Goal: Task Accomplishment & Management: Use online tool/utility

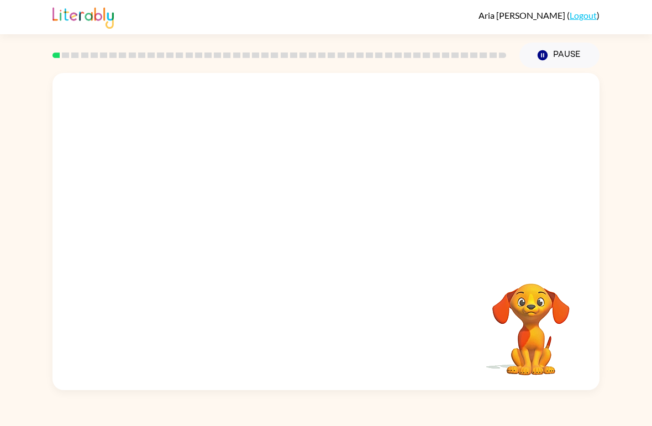
click at [515, 324] on video "Your browser must support playing .mp4 files to use Literably. Please try using…" at bounding box center [531, 321] width 111 height 111
click at [3, 44] on div "[PERSON_NAME] ( Logout ) Pause Pause Your browser must support playing .mp4 fil…" at bounding box center [326, 213] width 652 height 426
click at [531, 322] on video "Your browser must support playing .mp4 files to use Literably. Please try using…" at bounding box center [531, 321] width 111 height 111
click at [535, 56] on button "Pause Pause" at bounding box center [559, 55] width 80 height 25
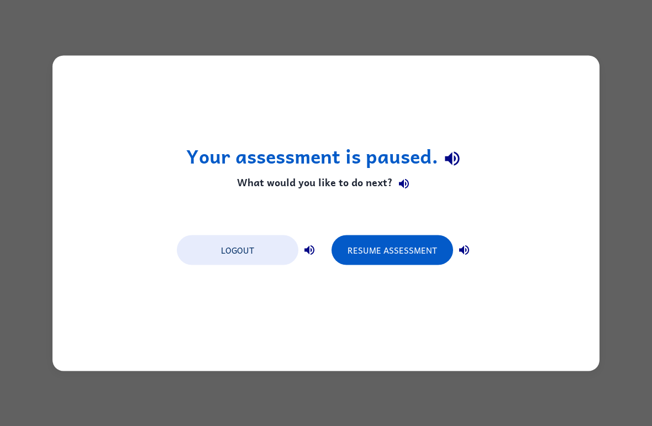
click at [411, 251] on button "Resume Assessment" at bounding box center [393, 250] width 122 height 30
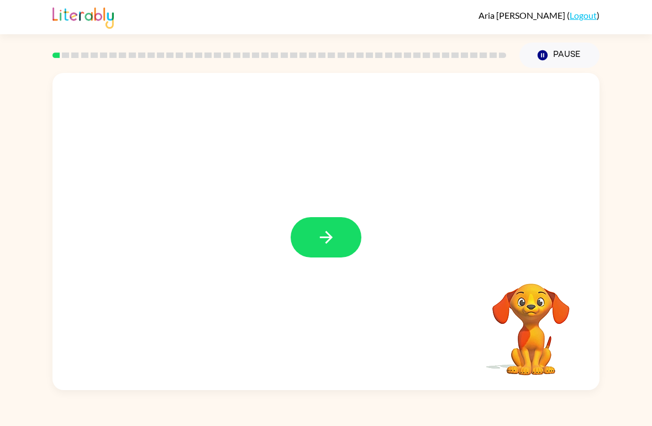
click at [306, 252] on button "button" at bounding box center [326, 237] width 71 height 40
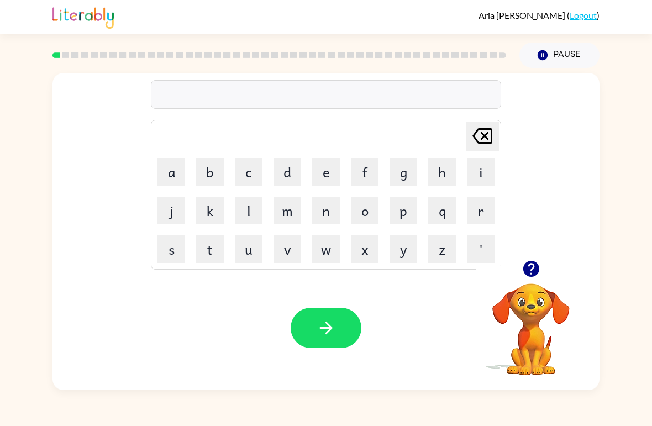
click at [248, 250] on button "u" at bounding box center [249, 249] width 28 height 28
click at [325, 216] on button "n" at bounding box center [326, 211] width 28 height 28
click at [482, 211] on button "r" at bounding box center [481, 211] width 28 height 28
click at [325, 171] on button "e" at bounding box center [326, 172] width 28 height 28
click at [171, 174] on button "a" at bounding box center [171, 172] width 28 height 28
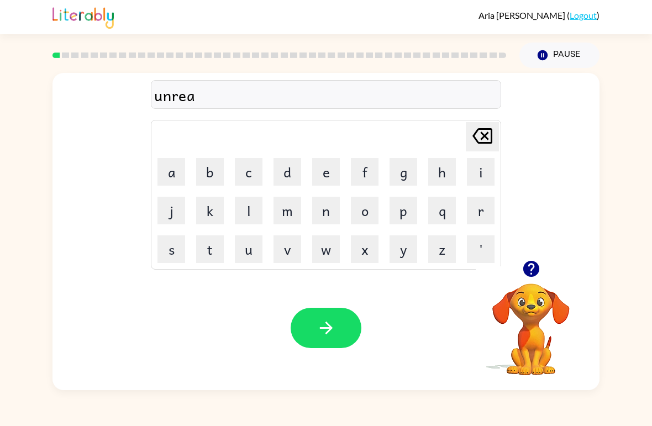
click at [253, 220] on button "l" at bounding box center [249, 211] width 28 height 28
click at [334, 320] on icon "button" at bounding box center [326, 327] width 19 height 19
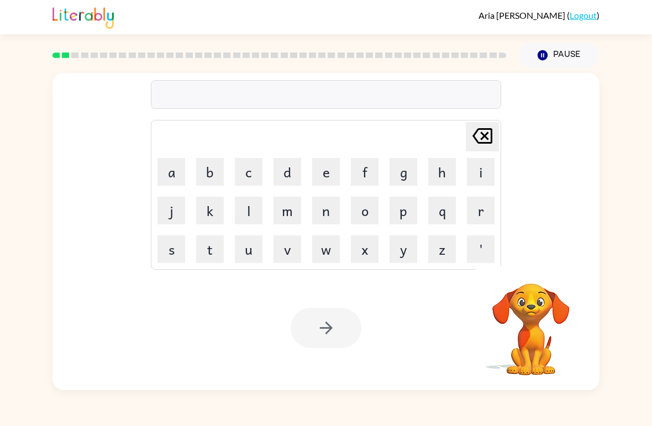
click at [168, 172] on button "a" at bounding box center [171, 172] width 28 height 28
click at [253, 167] on button "c" at bounding box center [249, 172] width 28 height 28
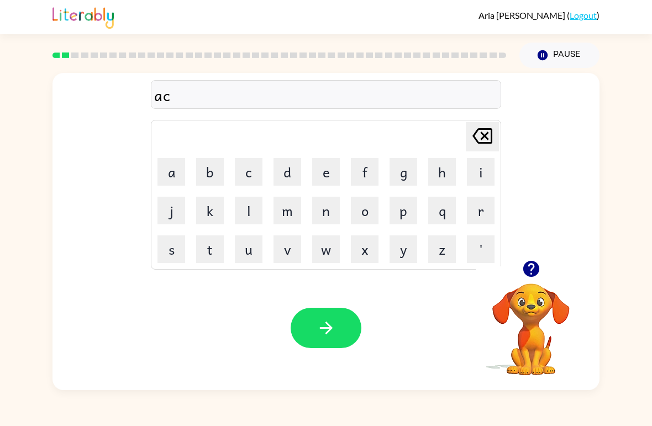
click at [367, 213] on button "o" at bounding box center [365, 211] width 28 height 28
click at [480, 211] on button "r" at bounding box center [481, 211] width 28 height 28
click at [328, 214] on button "n" at bounding box center [326, 211] width 28 height 28
click at [330, 344] on button "button" at bounding box center [326, 328] width 71 height 40
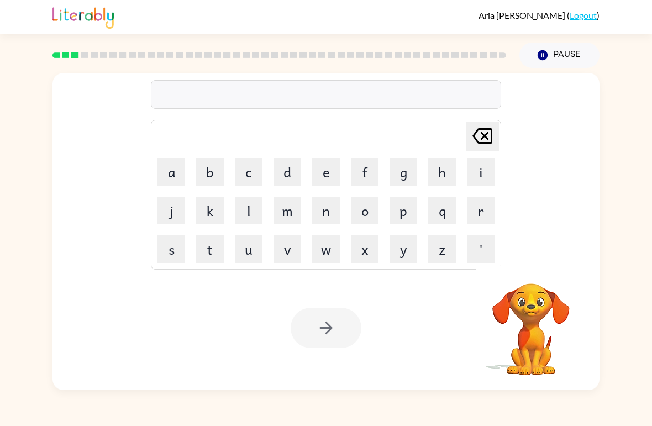
click at [165, 173] on button "a" at bounding box center [171, 172] width 28 height 28
click at [330, 215] on button "n" at bounding box center [326, 211] width 28 height 28
click at [174, 254] on button "s" at bounding box center [171, 249] width 28 height 28
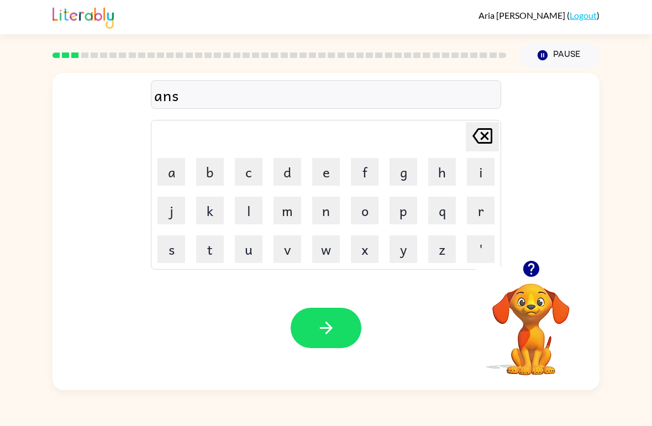
click at [325, 165] on button "e" at bounding box center [326, 172] width 28 height 28
click at [479, 212] on button "r" at bounding box center [481, 211] width 28 height 28
click at [329, 325] on icon "button" at bounding box center [325, 328] width 13 height 13
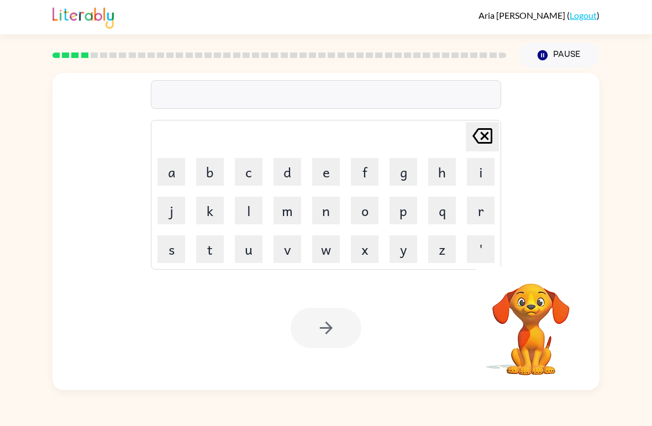
click at [333, 167] on button "e" at bounding box center [326, 172] width 28 height 28
click at [365, 255] on button "x" at bounding box center [365, 249] width 28 height 28
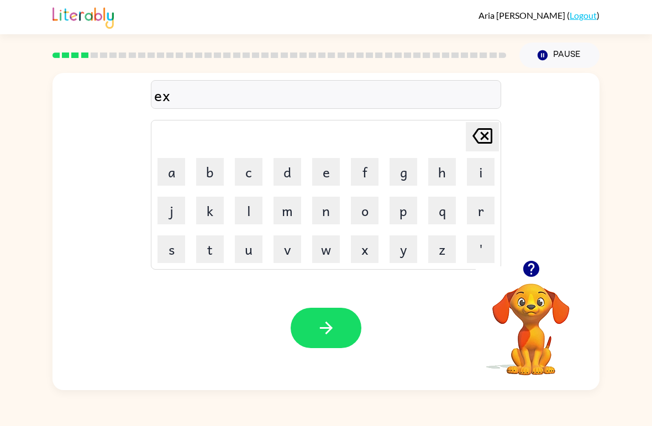
click at [403, 204] on button "p" at bounding box center [404, 211] width 28 height 28
click at [261, 212] on button "l" at bounding box center [249, 211] width 28 height 28
click at [368, 216] on button "o" at bounding box center [365, 211] width 28 height 28
click at [481, 218] on button "r" at bounding box center [481, 211] width 28 height 28
click at [317, 340] on button "button" at bounding box center [326, 328] width 71 height 40
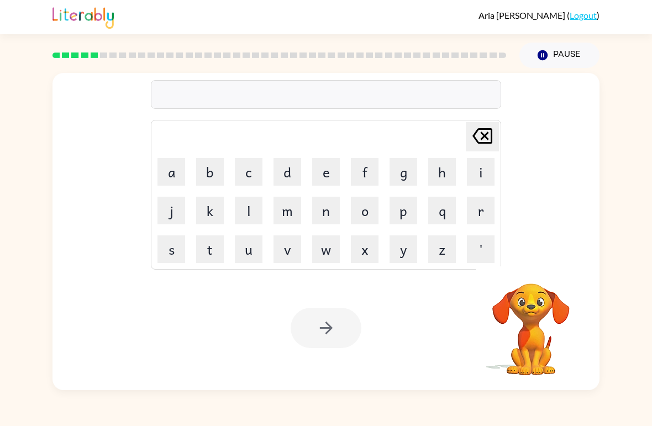
click at [476, 172] on button "i" at bounding box center [481, 172] width 28 height 28
click at [403, 215] on button "p" at bounding box center [404, 211] width 28 height 28
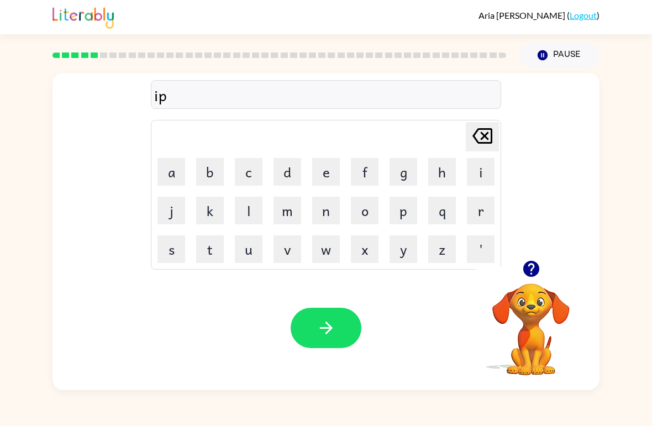
click at [493, 133] on icon "[PERSON_NAME] last character input" at bounding box center [482, 136] width 27 height 27
click at [327, 207] on button "n" at bounding box center [326, 211] width 28 height 28
click at [403, 215] on button "p" at bounding box center [404, 211] width 28 height 28
click at [170, 175] on button "a" at bounding box center [171, 172] width 28 height 28
click at [248, 210] on button "l" at bounding box center [249, 211] width 28 height 28
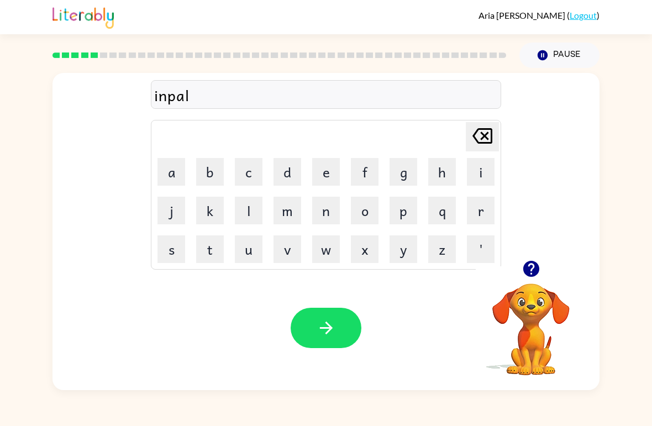
click at [480, 170] on button "i" at bounding box center [481, 172] width 28 height 28
click at [214, 256] on button "t" at bounding box center [210, 249] width 28 height 28
click at [334, 211] on button "n" at bounding box center [326, 211] width 28 height 28
click at [324, 181] on button "e" at bounding box center [326, 172] width 28 height 28
click at [179, 254] on button "s" at bounding box center [171, 249] width 28 height 28
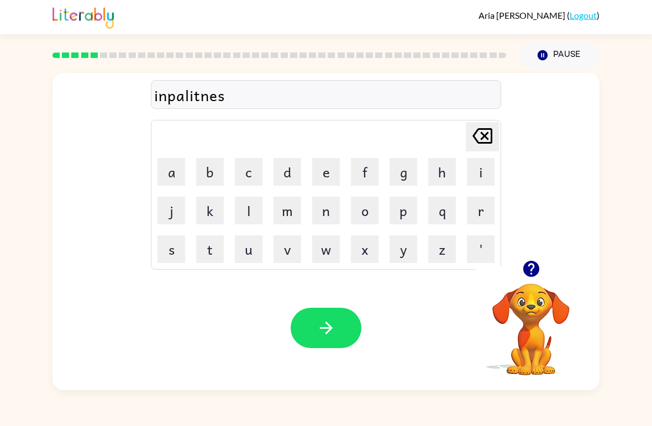
click at [328, 343] on button "button" at bounding box center [326, 328] width 71 height 40
click at [248, 172] on button "c" at bounding box center [249, 172] width 28 height 28
click at [249, 214] on button "l" at bounding box center [249, 211] width 28 height 28
click at [361, 217] on button "o" at bounding box center [365, 211] width 28 height 28
click at [330, 252] on button "w" at bounding box center [326, 249] width 28 height 28
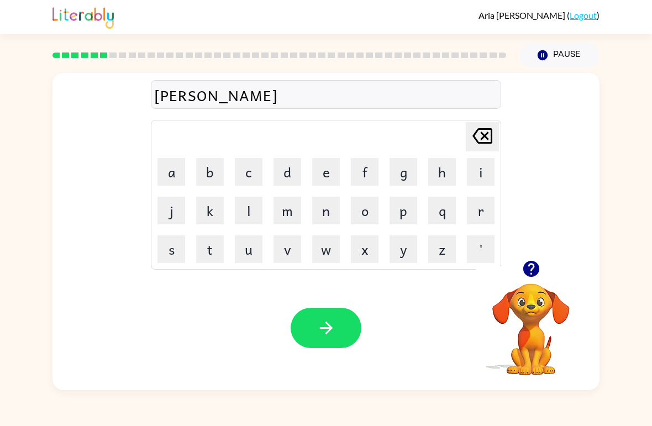
click at [297, 162] on button "d" at bounding box center [288, 172] width 28 height 28
click at [482, 141] on icon "[PERSON_NAME] last character input" at bounding box center [482, 136] width 27 height 27
click at [322, 172] on button "e" at bounding box center [326, 172] width 28 height 28
click at [287, 171] on button "d" at bounding box center [288, 172] width 28 height 28
click at [325, 338] on button "button" at bounding box center [326, 328] width 71 height 40
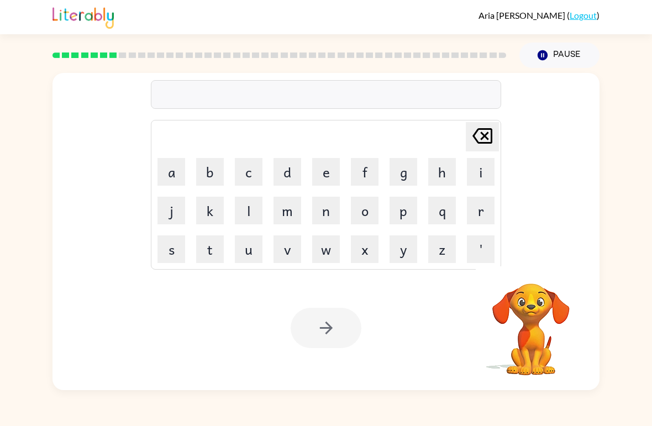
click at [253, 169] on button "c" at bounding box center [249, 172] width 28 height 28
click at [475, 211] on button "r" at bounding box center [481, 211] width 28 height 28
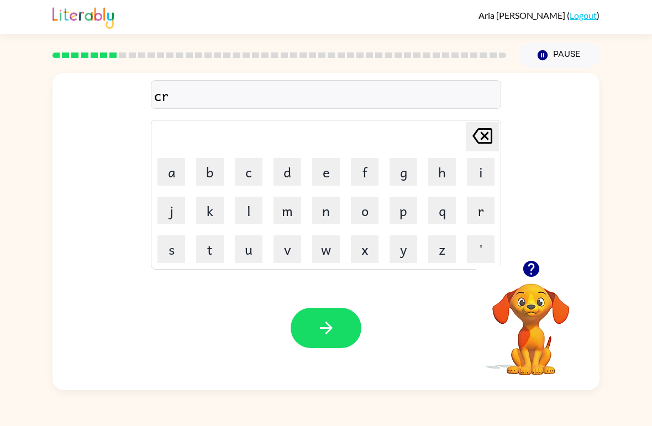
click at [165, 176] on button "a" at bounding box center [171, 172] width 28 height 28
click at [247, 212] on button "l" at bounding box center [249, 211] width 28 height 28
click at [478, 173] on button "i" at bounding box center [481, 172] width 28 height 28
click at [325, 209] on button "n" at bounding box center [326, 211] width 28 height 28
click at [403, 179] on button "g" at bounding box center [404, 172] width 28 height 28
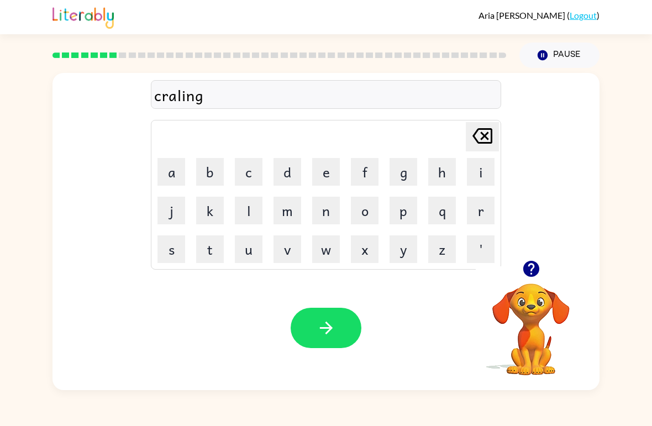
click at [328, 322] on icon "button" at bounding box center [326, 327] width 19 height 19
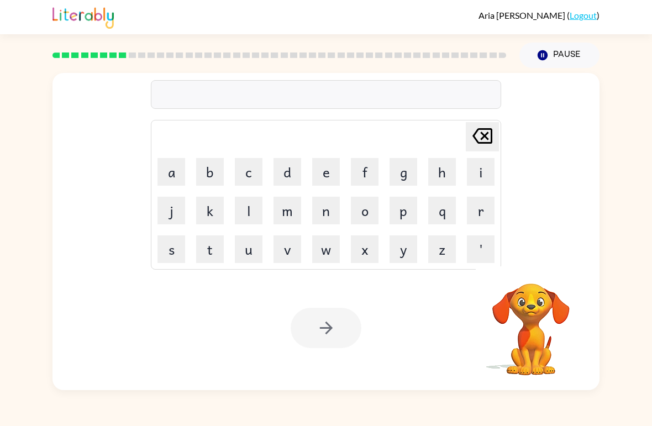
click at [176, 248] on button "s" at bounding box center [171, 249] width 28 height 28
click at [246, 175] on button "c" at bounding box center [249, 172] width 28 height 28
click at [481, 207] on button "r" at bounding box center [481, 211] width 28 height 28
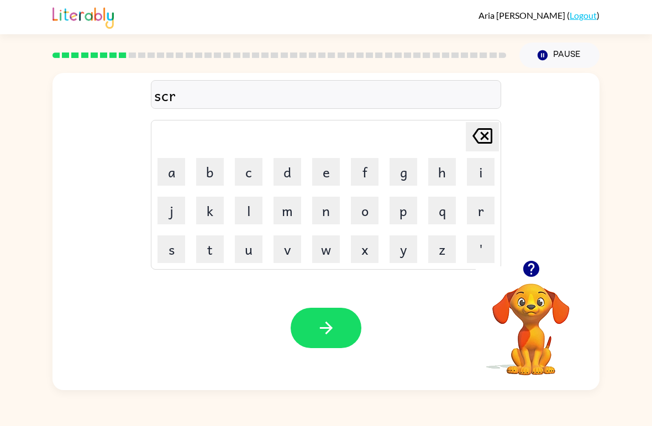
click at [469, 170] on button "i" at bounding box center [481, 172] width 28 height 28
click at [207, 181] on button "b" at bounding box center [210, 172] width 28 height 28
click at [344, 334] on button "button" at bounding box center [326, 328] width 71 height 40
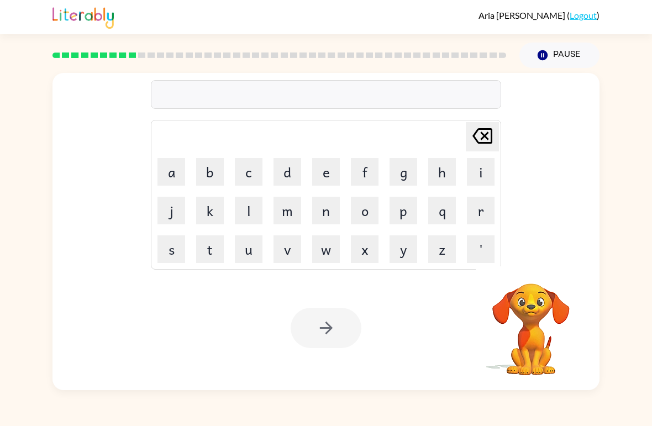
click at [176, 258] on button "s" at bounding box center [171, 249] width 28 height 28
click at [256, 176] on button "c" at bounding box center [249, 172] width 28 height 28
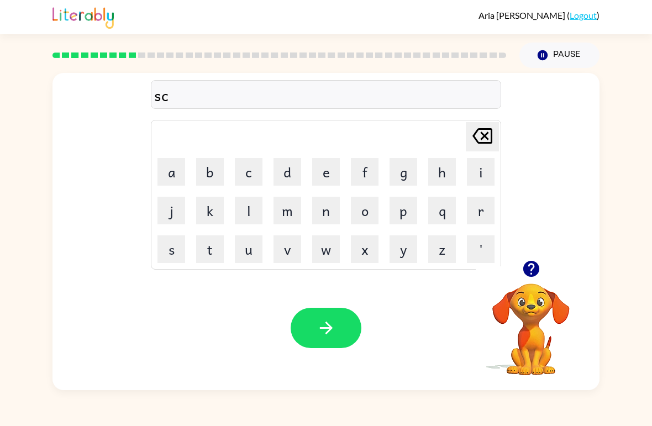
click at [479, 213] on button "r" at bounding box center [481, 211] width 28 height 28
click at [477, 184] on button "i" at bounding box center [481, 172] width 28 height 28
click at [410, 215] on button "p" at bounding box center [404, 211] width 28 height 28
click at [330, 317] on button "button" at bounding box center [326, 328] width 71 height 40
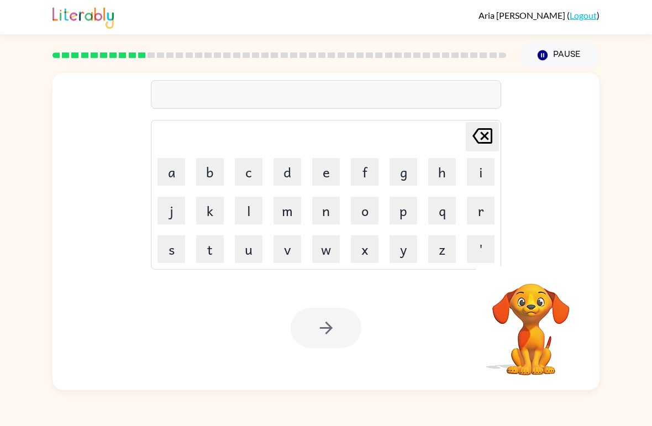
click at [166, 255] on button "s" at bounding box center [171, 249] width 28 height 28
click at [254, 176] on button "c" at bounding box center [249, 172] width 28 height 28
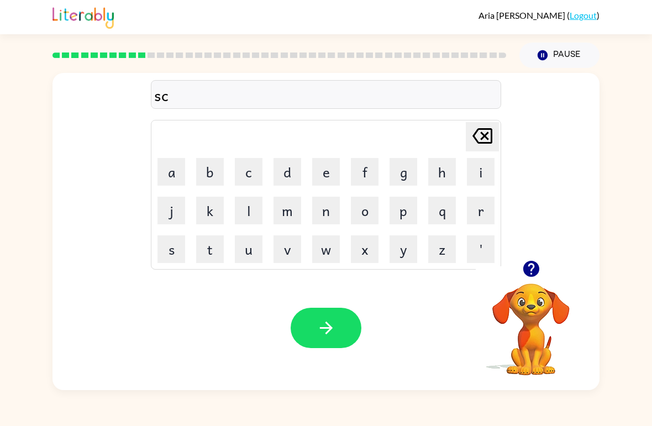
click at [481, 211] on button "r" at bounding box center [481, 211] width 28 height 28
click at [166, 172] on button "a" at bounding box center [171, 172] width 28 height 28
click at [247, 208] on button "l" at bounding box center [249, 211] width 28 height 28
click at [539, 55] on icon "button" at bounding box center [543, 55] width 10 height 10
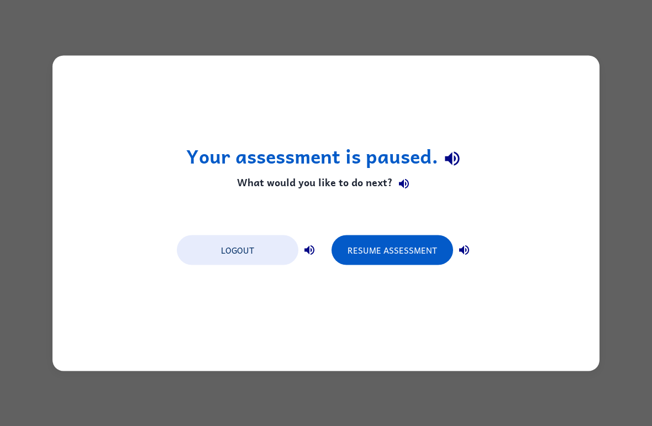
click at [242, 246] on button "Logout" at bounding box center [238, 250] width 122 height 30
